Goal: Information Seeking & Learning: Understand process/instructions

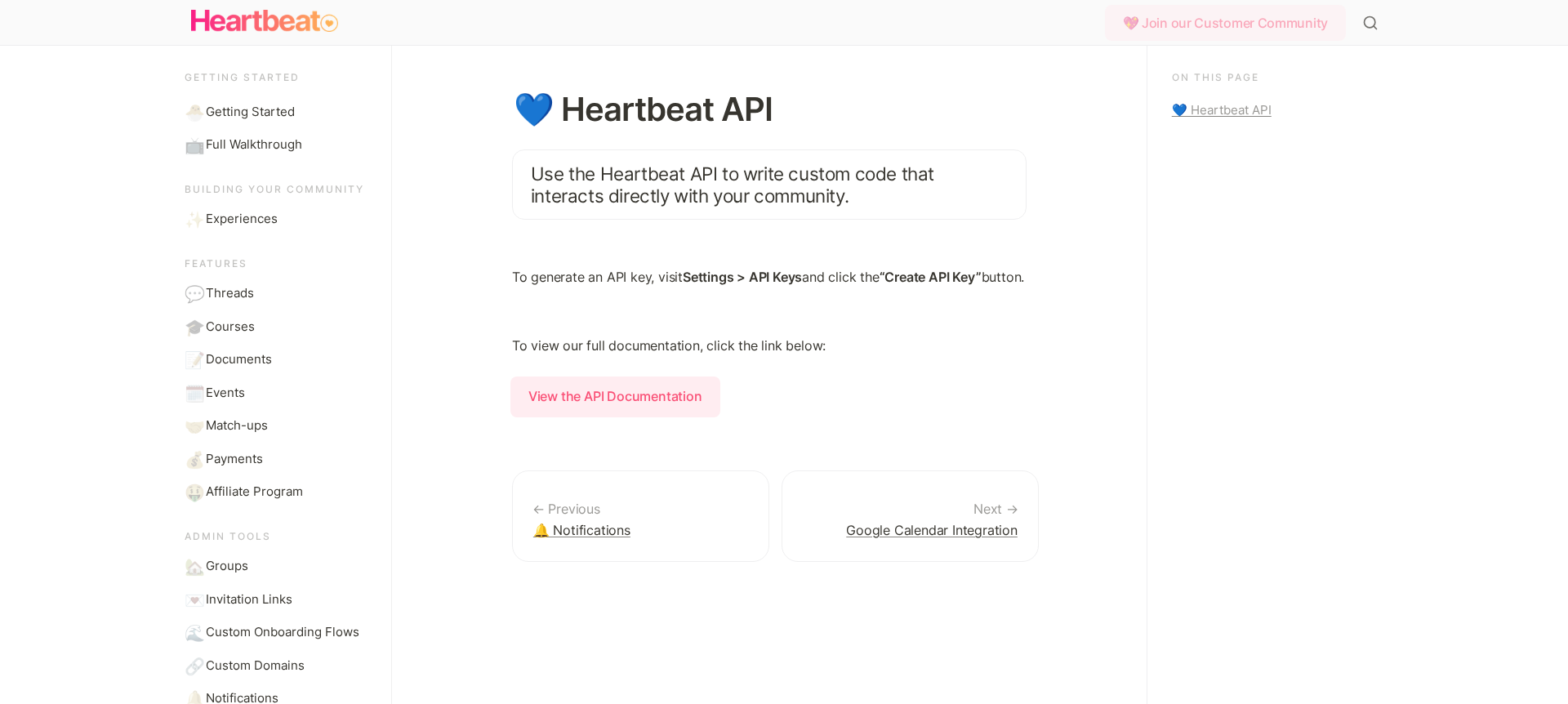
click at [1248, 27] on div "💖 Join our Customer Community" at bounding box center [1225, 23] width 241 height 36
click at [1229, 107] on div "💙 Heartbeat API" at bounding box center [1272, 110] width 200 height 20
drag, startPoint x: 970, startPoint y: 190, endPoint x: 991, endPoint y: 190, distance: 21.0
click at [991, 190] on blockquote "Use the Heartbeat API to write custom code that interacts directly with your co…" at bounding box center [769, 184] width 515 height 70
drag, startPoint x: 588, startPoint y: 192, endPoint x: 895, endPoint y: 192, distance: 307.0
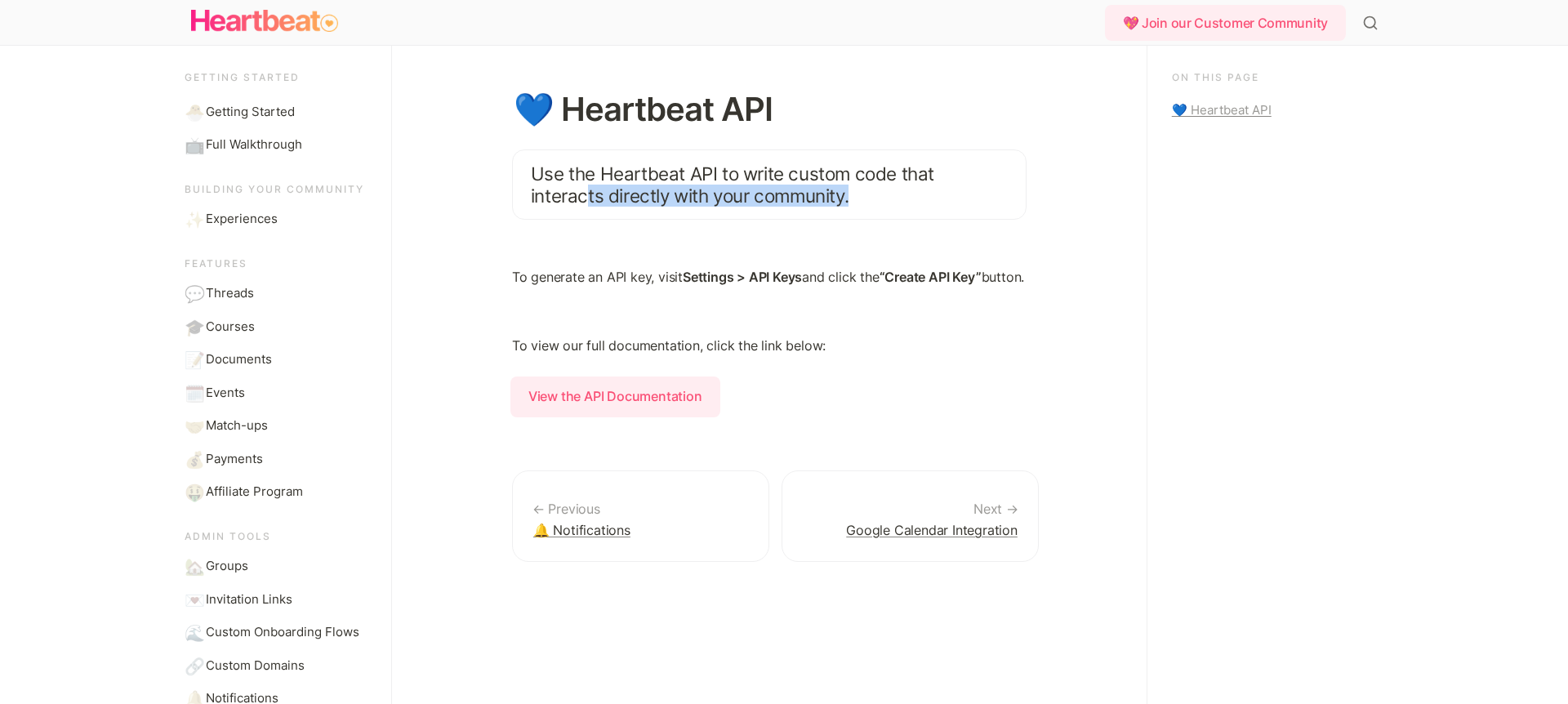
click at [895, 192] on blockquote "Use the Heartbeat API to write custom code that interacts directly with your co…" at bounding box center [769, 184] width 515 height 70
click at [907, 191] on blockquote "Use the Heartbeat API to write custom code that interacts directly with your co…" at bounding box center [769, 184] width 515 height 70
drag, startPoint x: 609, startPoint y: 282, endPoint x: 628, endPoint y: 282, distance: 19.0
click at [628, 282] on p "To generate an API key, visit Settings > API Keys and click the “Create API Key…" at bounding box center [769, 280] width 515 height 26
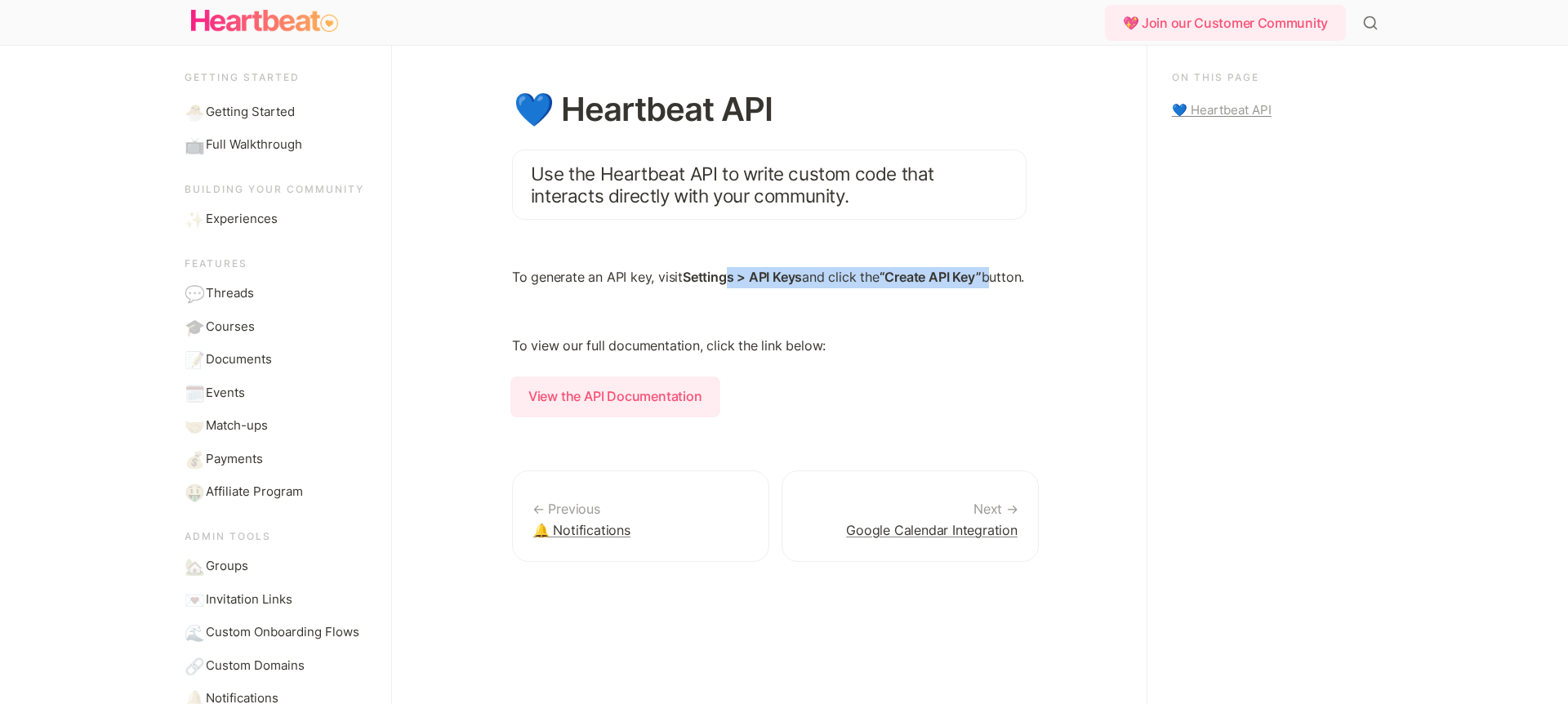
drag, startPoint x: 731, startPoint y: 280, endPoint x: 992, endPoint y: 280, distance: 261.0
click at [992, 280] on p "To generate an API key, visit Settings > API Keys and click the “Create API Key…" at bounding box center [769, 280] width 515 height 26
drag, startPoint x: 898, startPoint y: 352, endPoint x: 678, endPoint y: 414, distance: 228.6
click at [893, 352] on p "To view our full documentation, click the link below:" at bounding box center [769, 349] width 515 height 26
click at [610, 410] on strong "View the API Documentation" at bounding box center [616, 396] width 210 height 41
